Goal: Task Accomplishment & Management: Manage account settings

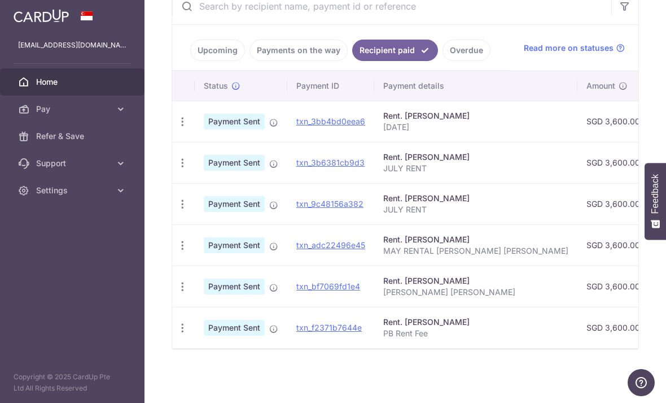
scroll to position [240, 0]
click at [383, 121] on div "Rent. [PERSON_NAME]" at bounding box center [475, 115] width 185 height 11
click at [204, 129] on span "Payment Sent" at bounding box center [234, 121] width 61 height 16
click at [296, 126] on link "txn_3bb4bd0eea6" at bounding box center [330, 121] width 69 height 10
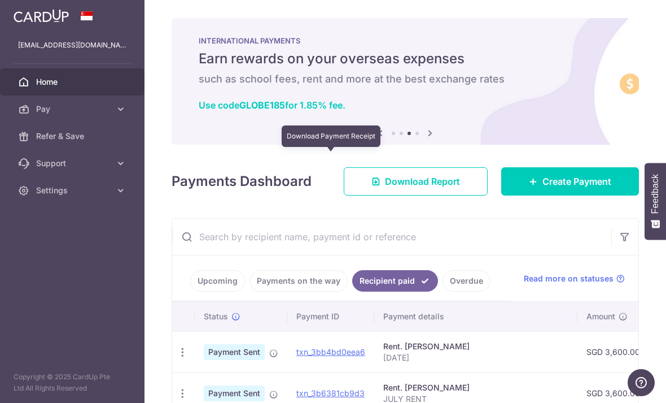
scroll to position [0, 0]
click at [532, 186] on icon at bounding box center [533, 181] width 9 height 9
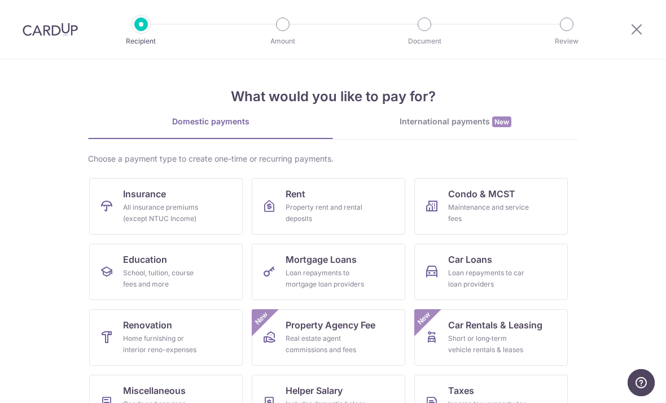
click at [265, 204] on icon at bounding box center [270, 206] width 14 height 14
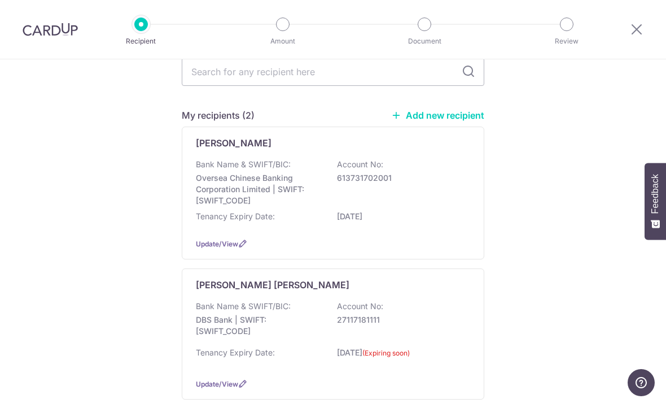
scroll to position [103, 0]
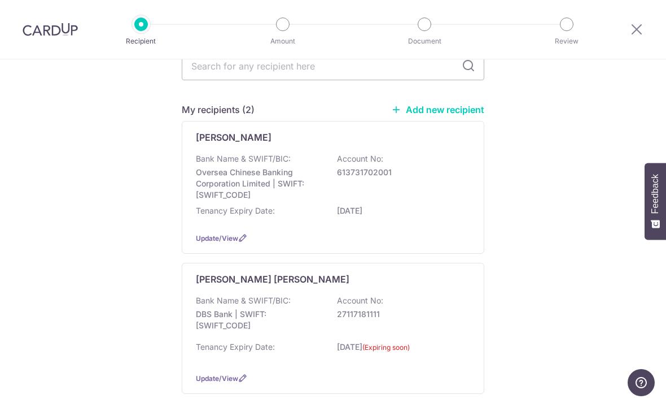
click at [2, 73] on div "Who would you like to pay? You can only schedule rent payments up to the tenanc…" at bounding box center [333, 210] width 666 height 509
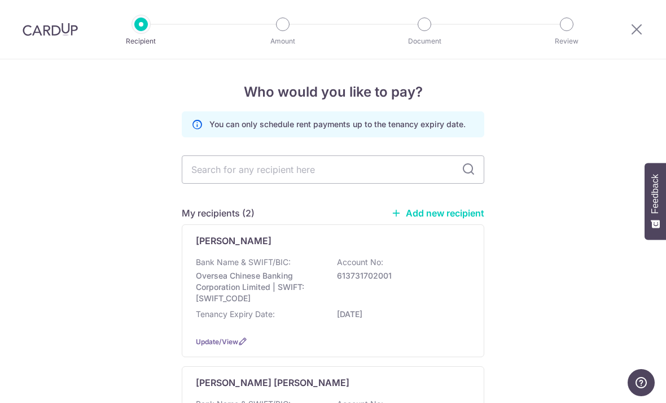
scroll to position [0, 0]
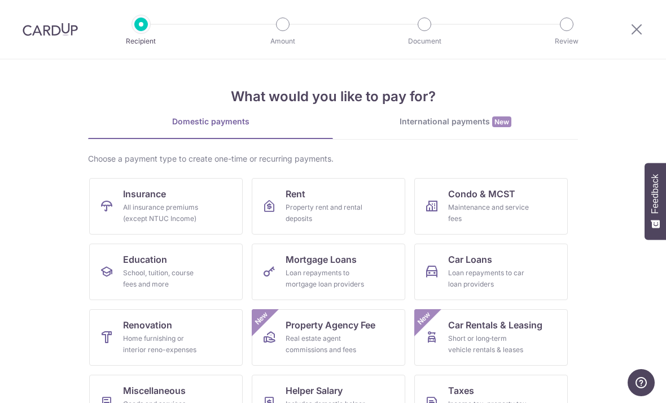
click at [65, 30] on img at bounding box center [50, 30] width 55 height 14
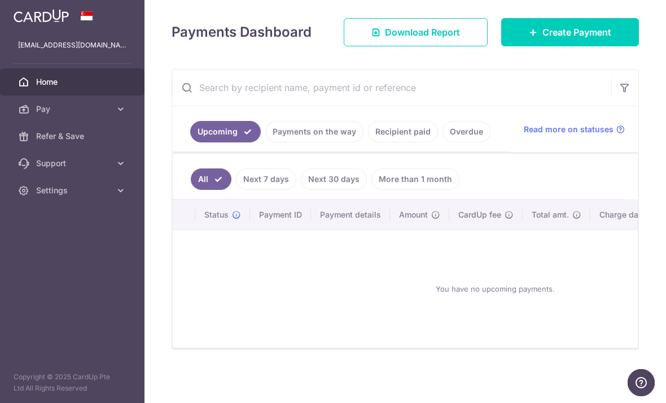
scroll to position [145, 0]
click at [368, 142] on link "Recipient paid" at bounding box center [403, 131] width 70 height 21
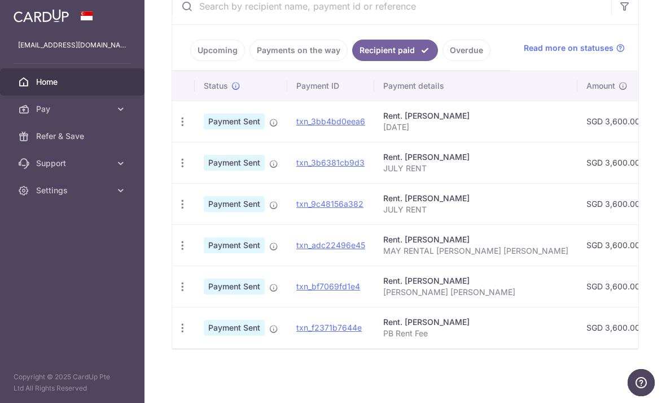
scroll to position [226, 0]
click at [296, 126] on link "txn_3bb4bd0eea6" at bounding box center [330, 121] width 69 height 10
click at [287, 139] on td "txn_3bb4bd0eea6 Download Payment Receipt" at bounding box center [330, 120] width 87 height 41
click at [177, 128] on icon "button" at bounding box center [183, 122] width 12 height 12
click at [182, 159] on icon at bounding box center [189, 153] width 14 height 14
